Goal: Transaction & Acquisition: Purchase product/service

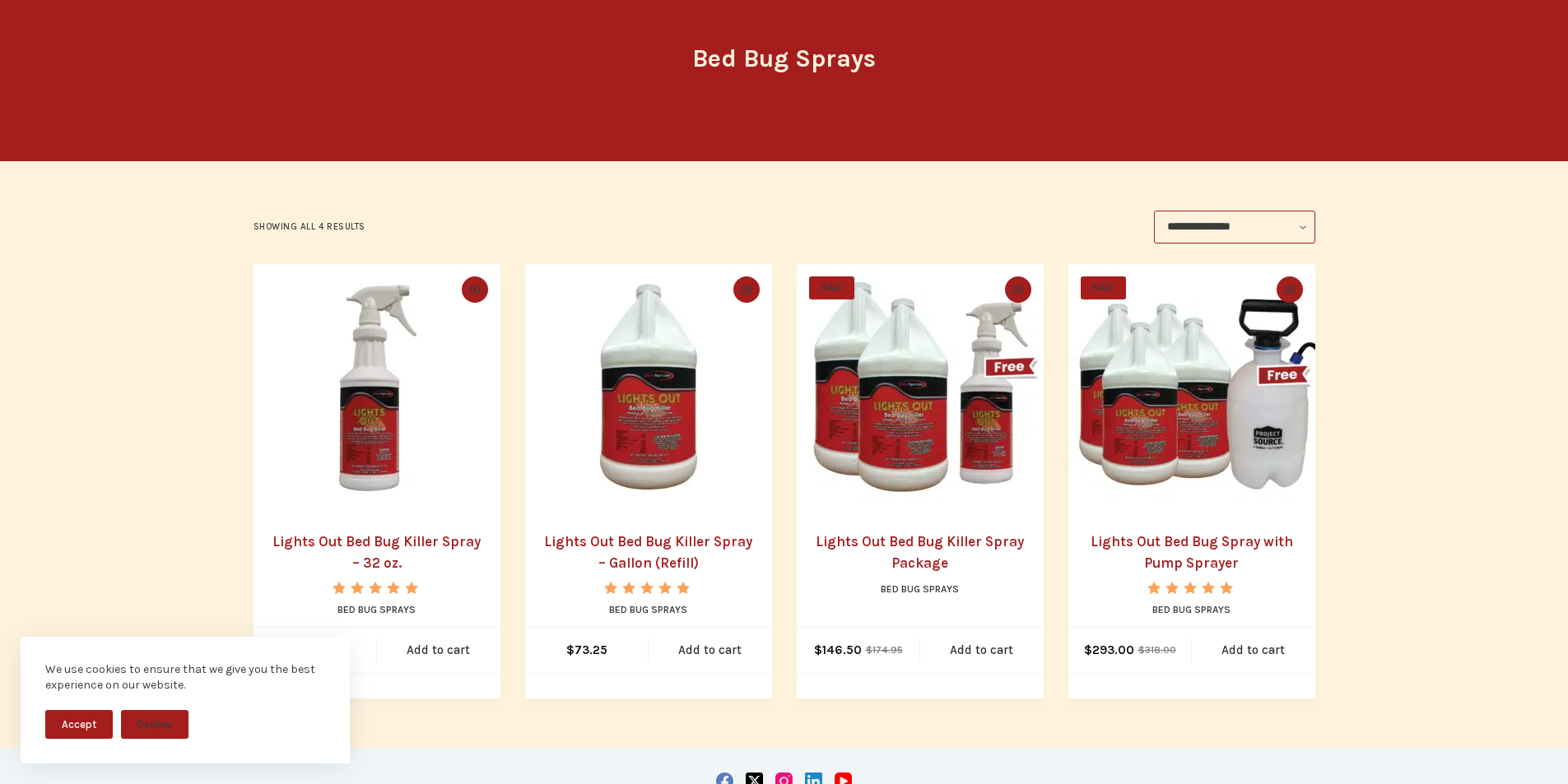
scroll to position [165, 0]
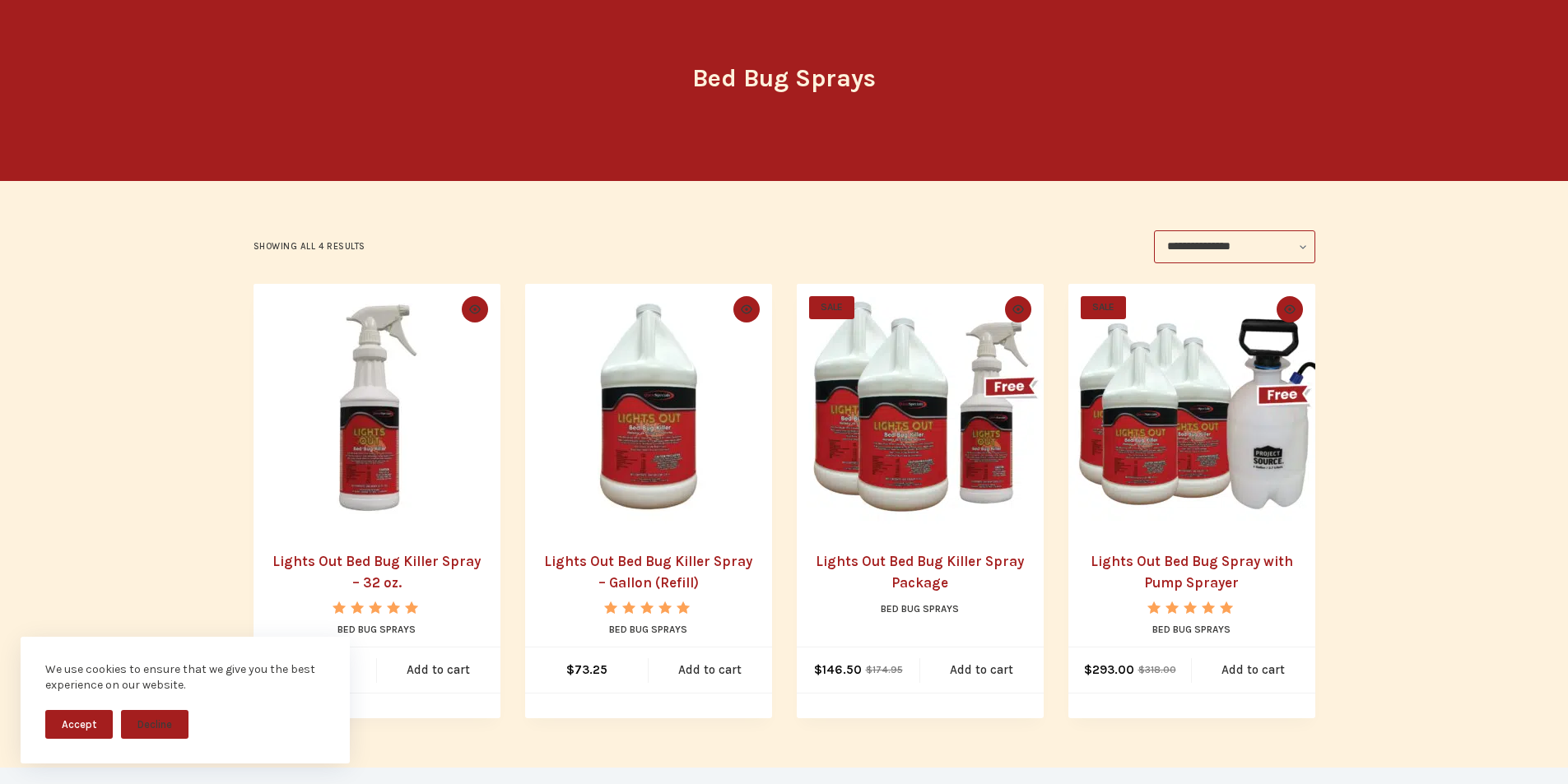
click at [889, 425] on img "Lights Out Bed Bug Killer Spray Package" at bounding box center [920, 407] width 247 height 247
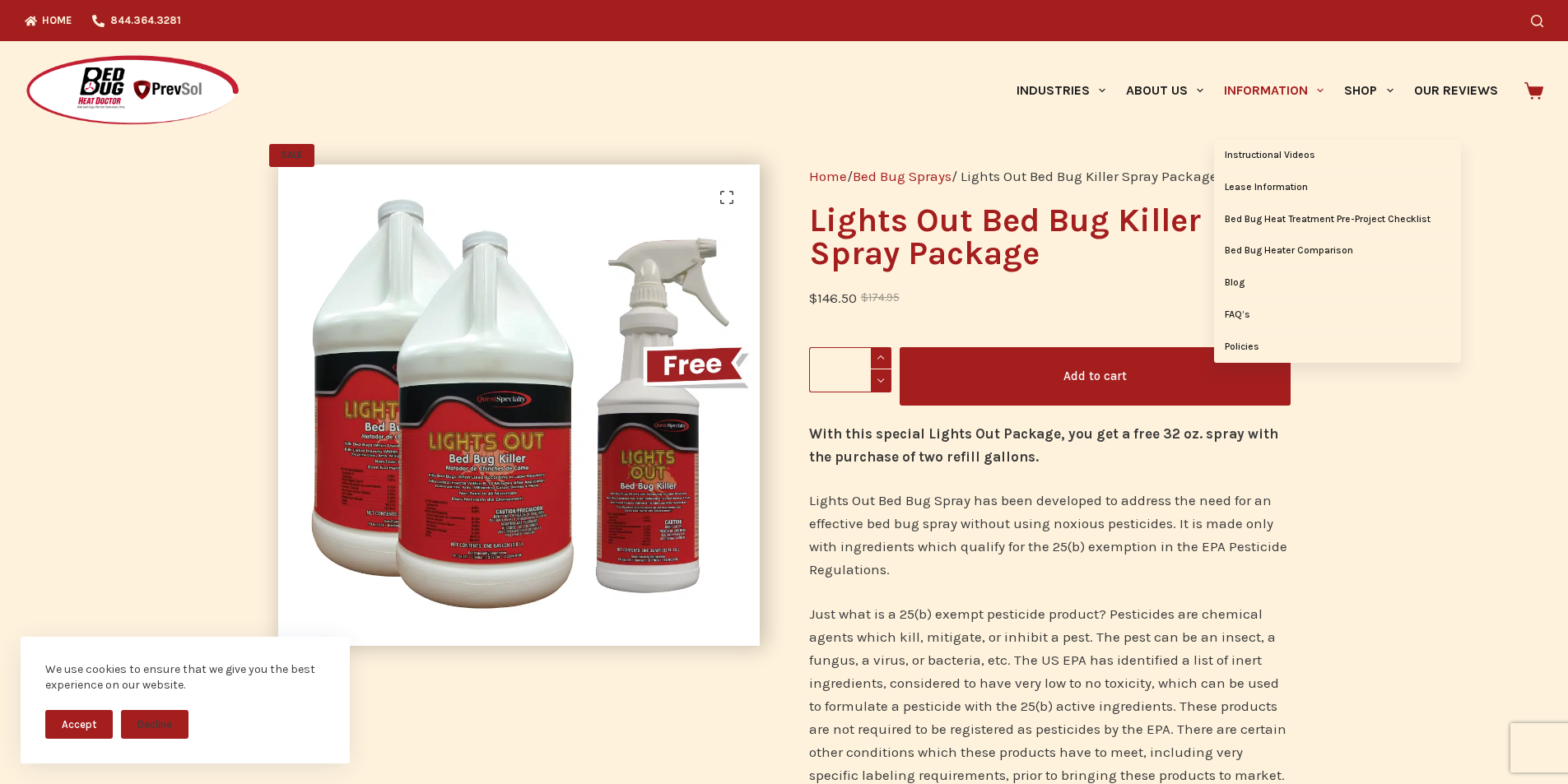
click at [1279, 92] on link "Information" at bounding box center [1274, 90] width 121 height 98
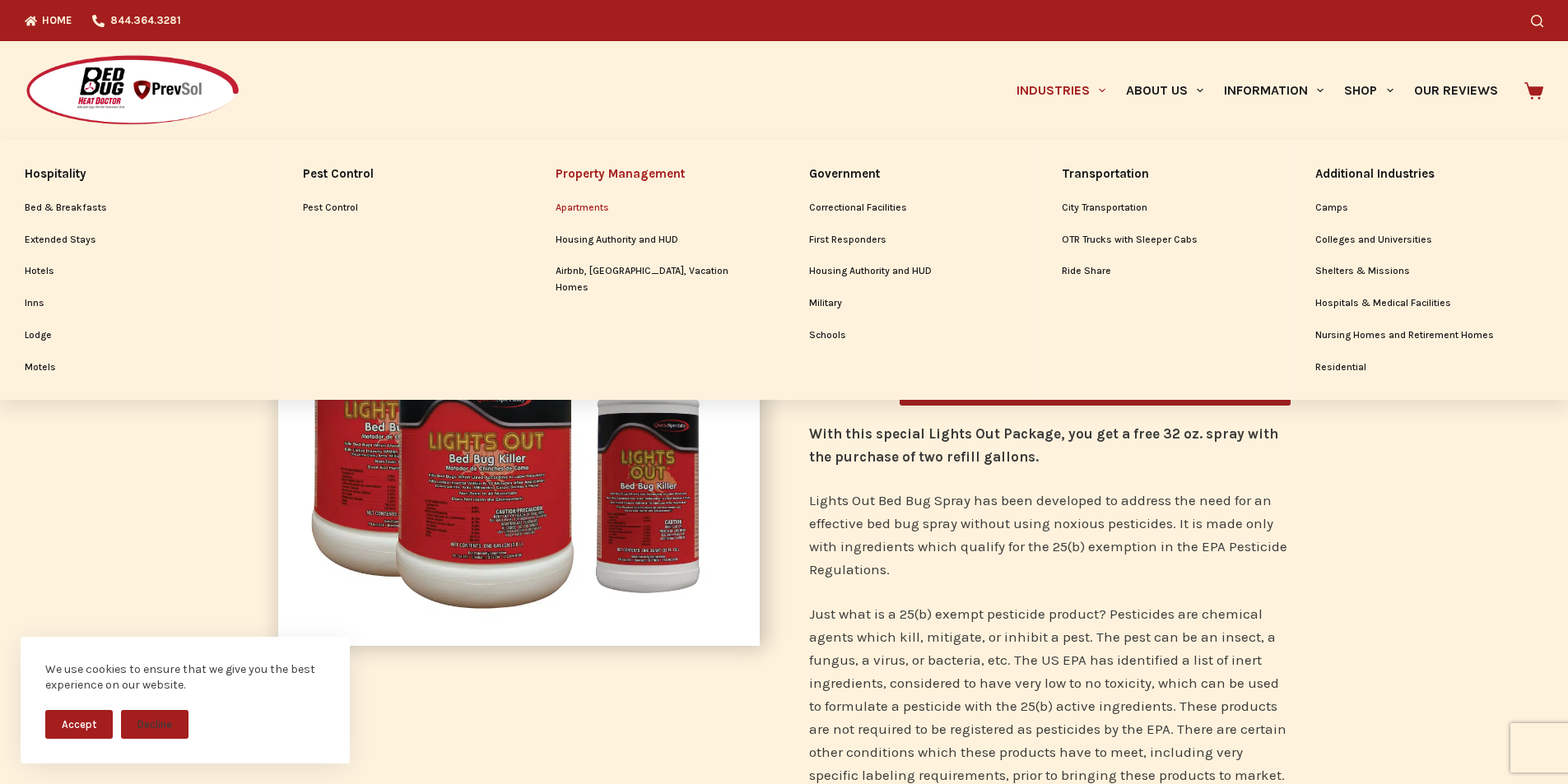
click at [627, 211] on link "Apartments" at bounding box center [658, 208] width 204 height 31
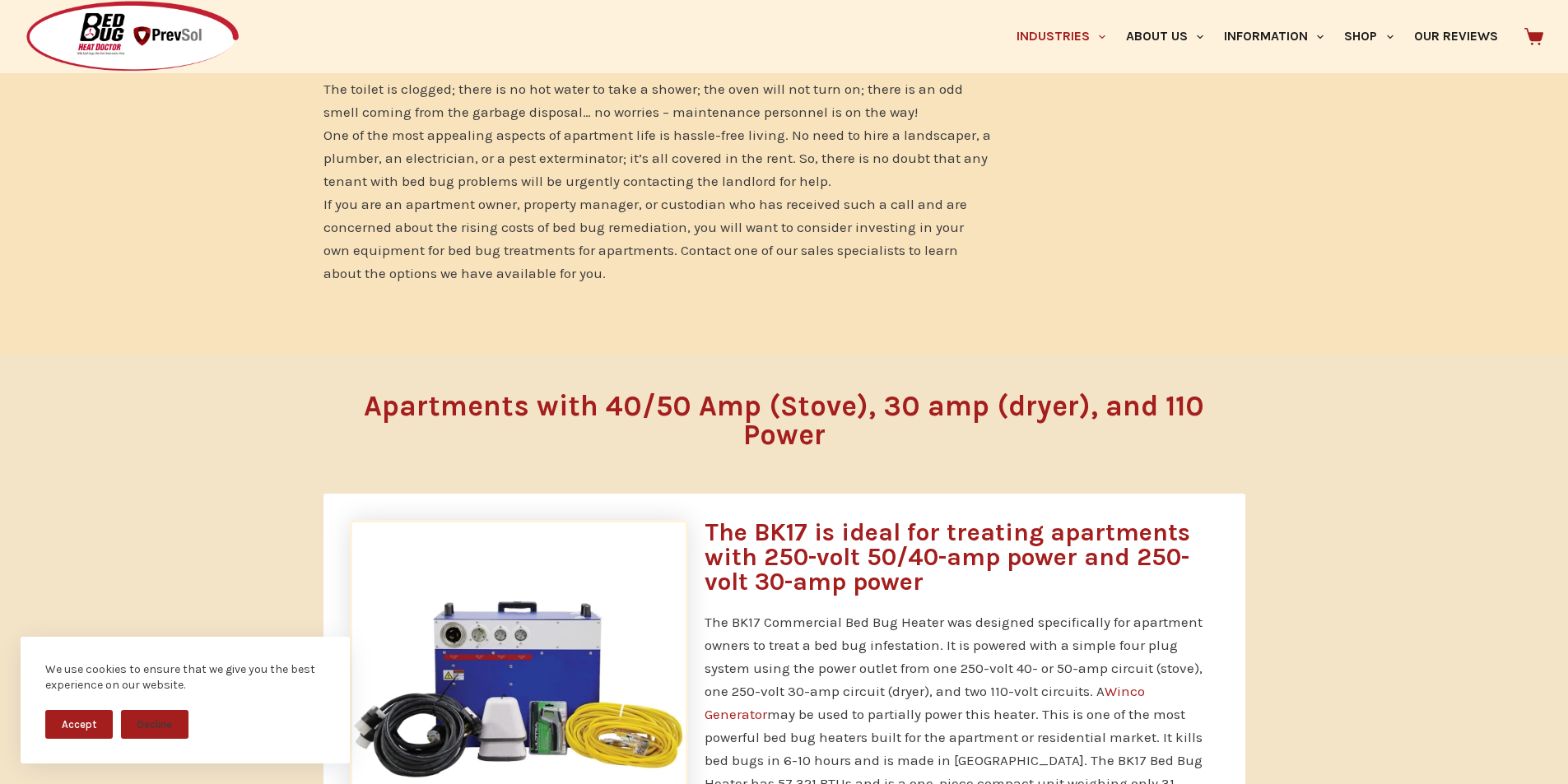
scroll to position [788, 0]
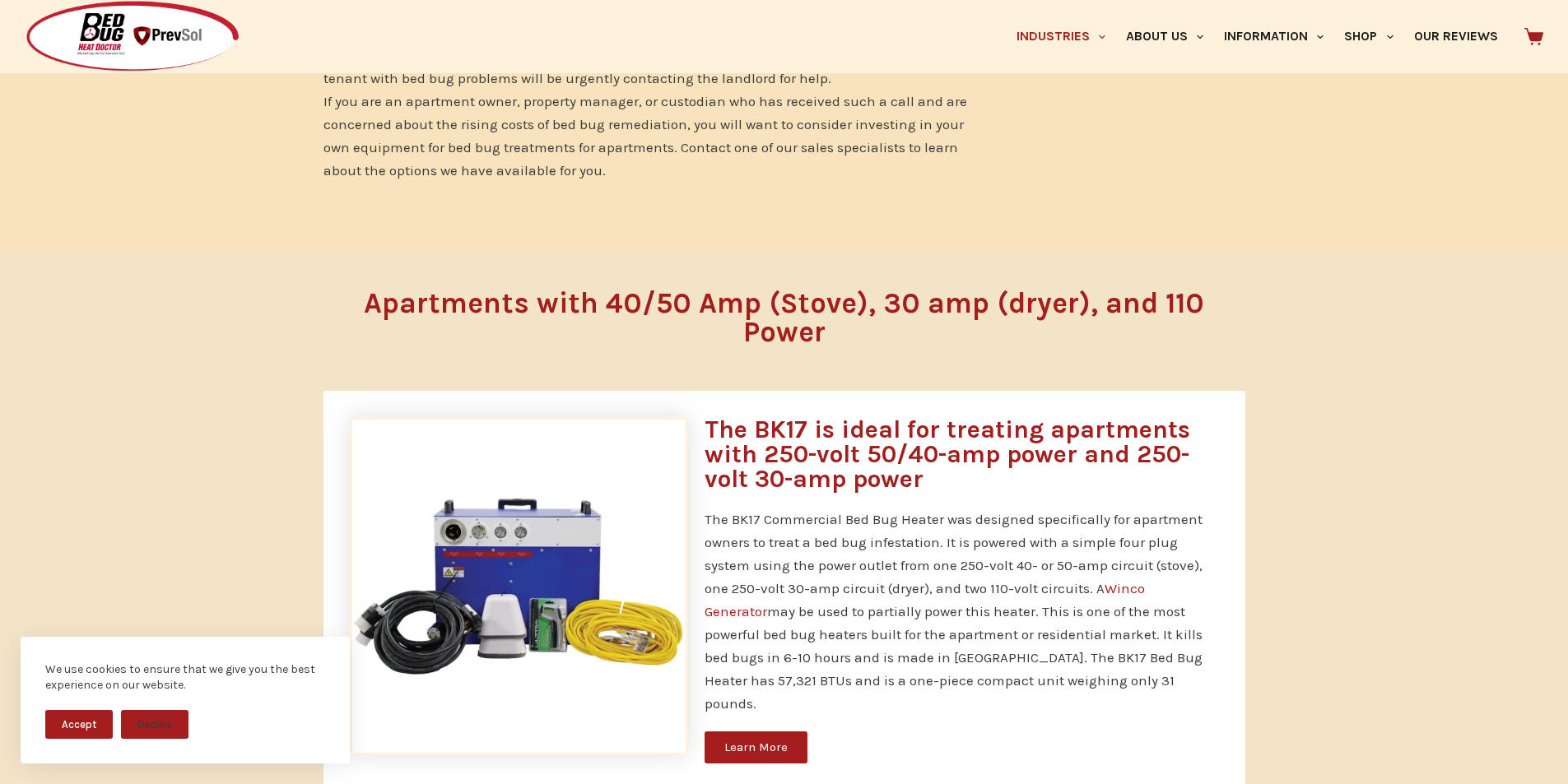
click at [518, 576] on picture at bounding box center [519, 584] width 339 height 16
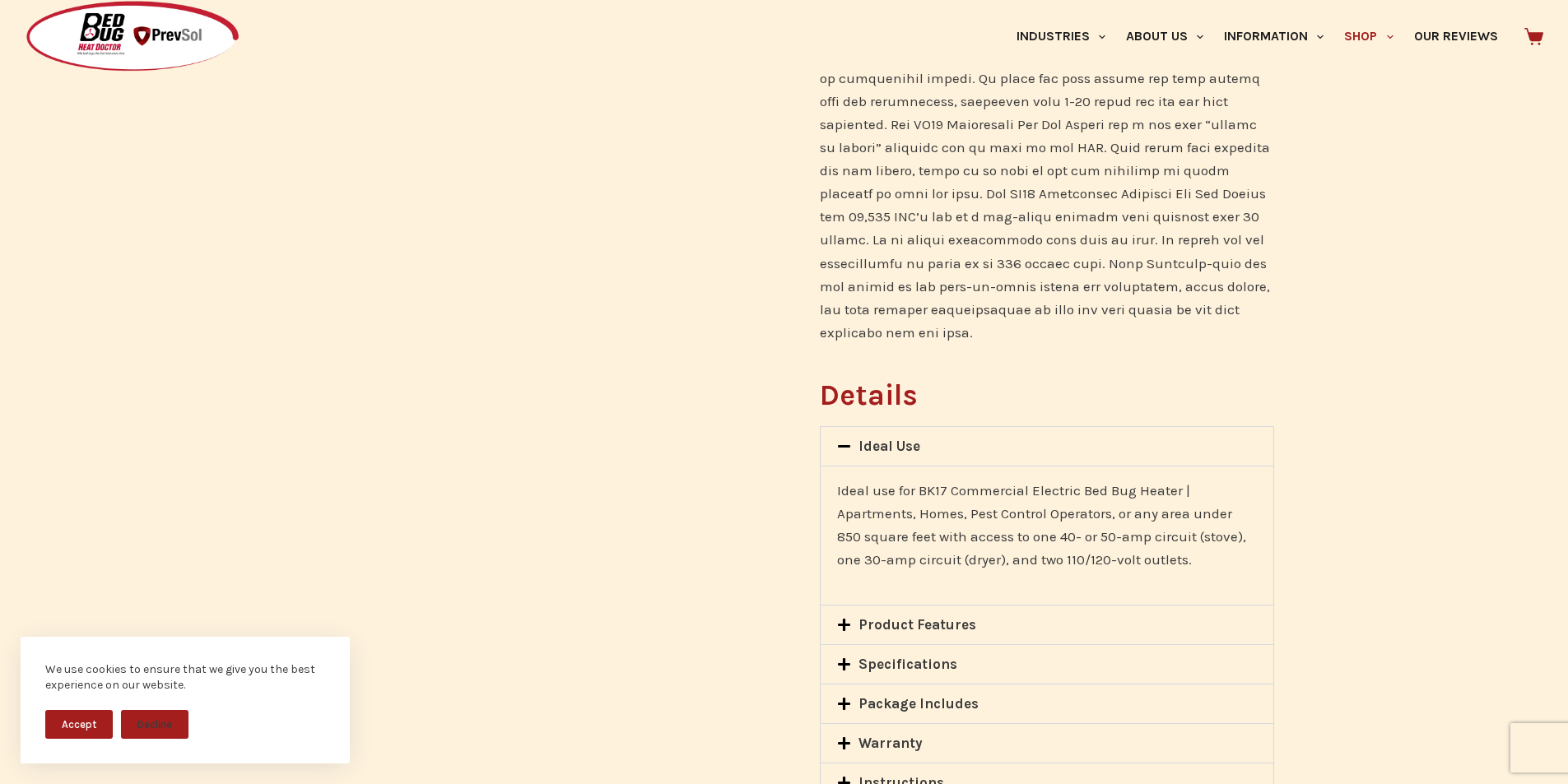
scroll to position [926, 0]
